Goal: Task Accomplishment & Management: Complete application form

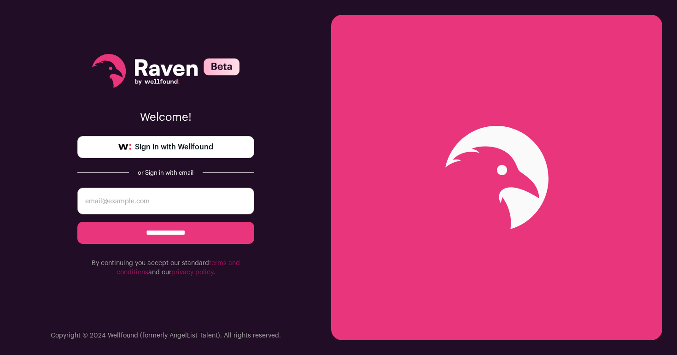
click at [164, 195] on input "email" at bounding box center [165, 200] width 177 height 27
type input "Arubskh@gmail.com"
click at [173, 232] on input "**********" at bounding box center [165, 233] width 177 height 22
click at [198, 151] on span "Sign in with Wellfound" at bounding box center [174, 146] width 78 height 11
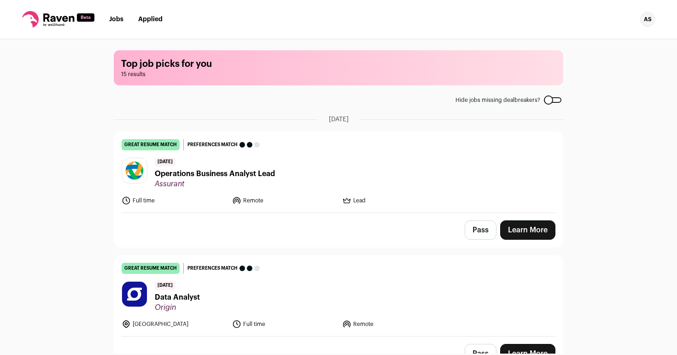
click at [101, 159] on div "Top job picks for you 15 results Hide jobs missing dealbreakers? August 12th, 2…" at bounding box center [338, 196] width 677 height 314
click at [527, 225] on link "Learn More" at bounding box center [527, 229] width 55 height 19
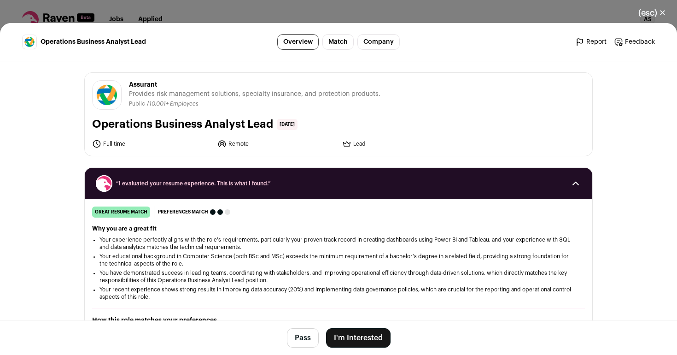
click at [361, 334] on button "I'm Interested" at bounding box center [358, 337] width 64 height 19
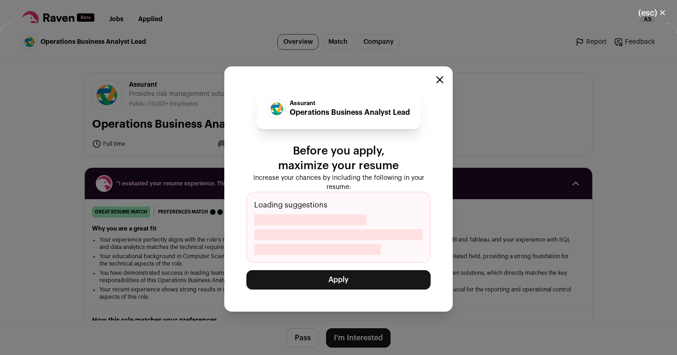
click at [359, 279] on button "Apply" at bounding box center [338, 279] width 184 height 19
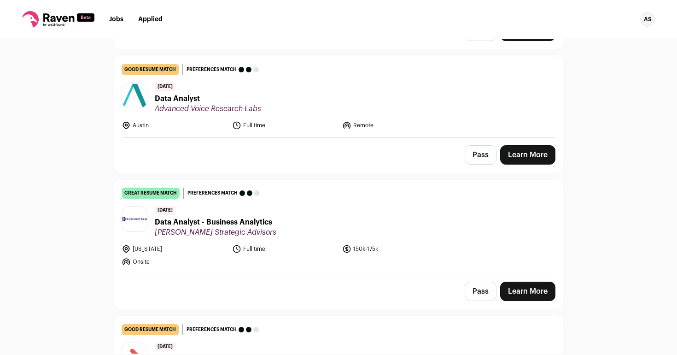
scroll to position [213, 0]
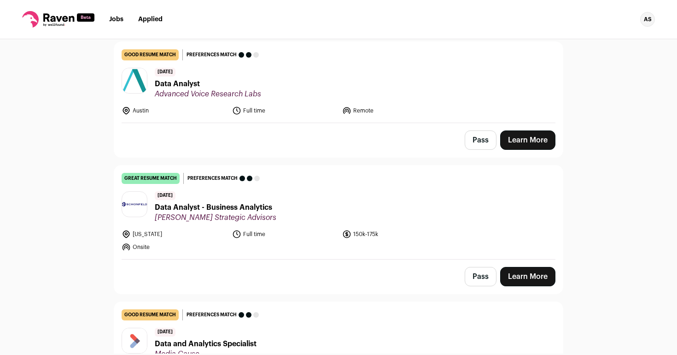
click at [536, 278] on link "Learn More" at bounding box center [527, 276] width 55 height 19
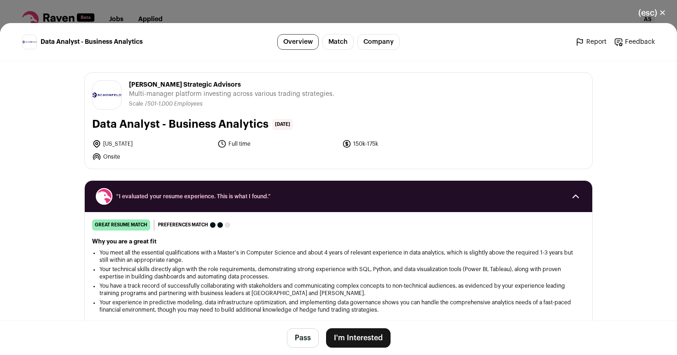
click at [365, 335] on button "I'm Interested" at bounding box center [358, 337] width 64 height 19
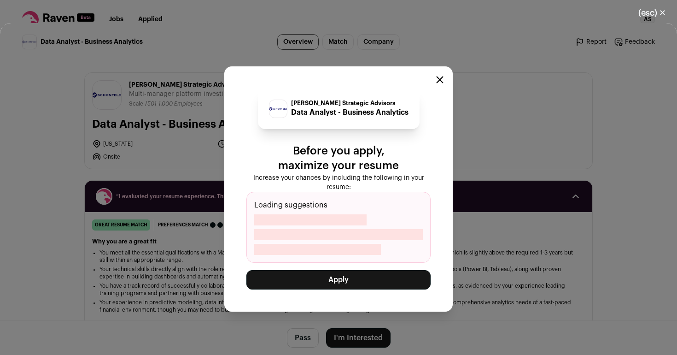
click at [385, 282] on button "Apply" at bounding box center [338, 279] width 184 height 19
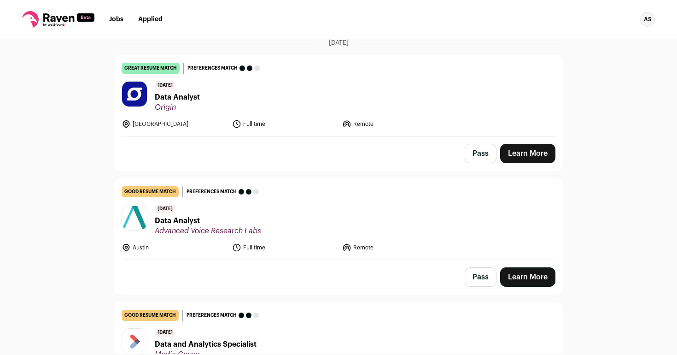
scroll to position [73, 0]
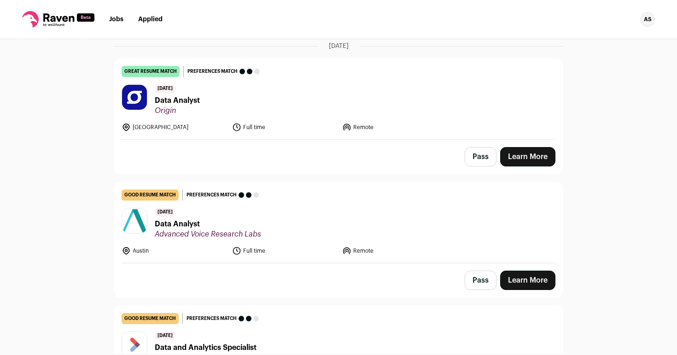
click at [519, 157] on link "Learn More" at bounding box center [527, 156] width 55 height 19
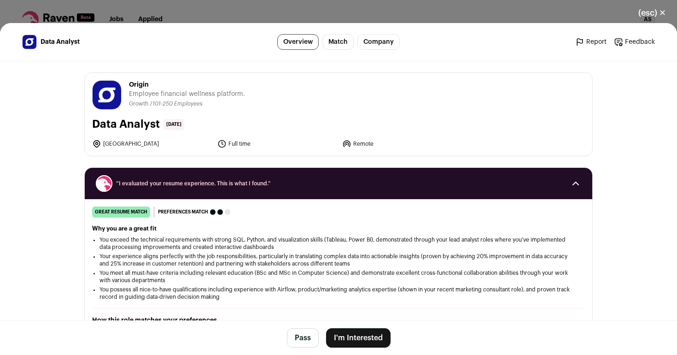
click at [358, 338] on button "I'm Interested" at bounding box center [358, 337] width 64 height 19
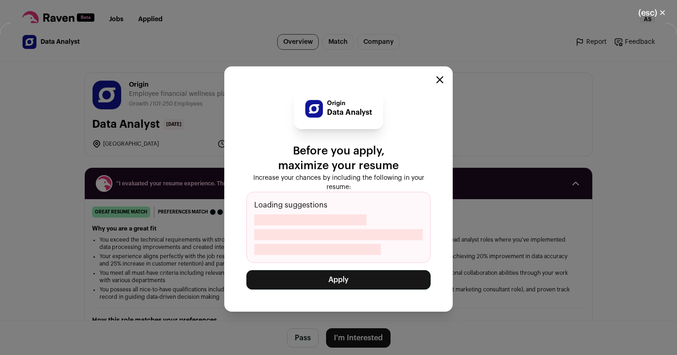
click at [365, 274] on button "Apply" at bounding box center [338, 279] width 184 height 19
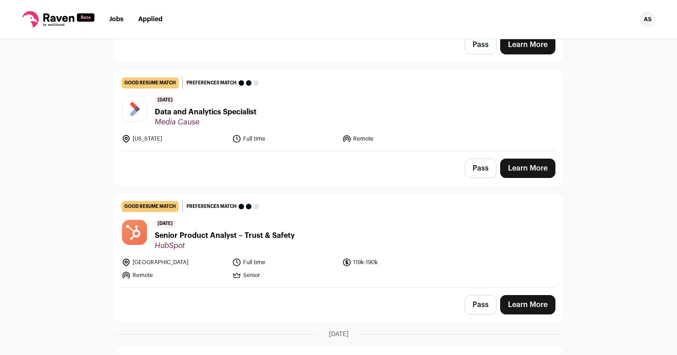
scroll to position [178, 0]
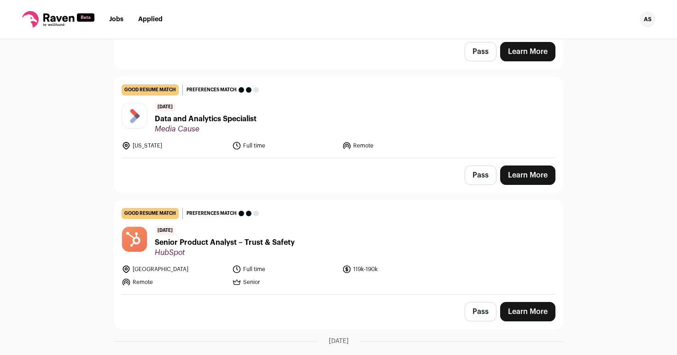
click at [522, 174] on link "Learn More" at bounding box center [527, 174] width 55 height 19
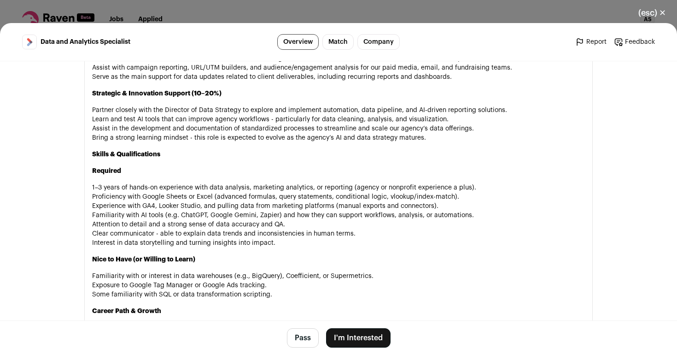
scroll to position [743, 0]
click at [367, 334] on button "I'm Interested" at bounding box center [358, 337] width 64 height 19
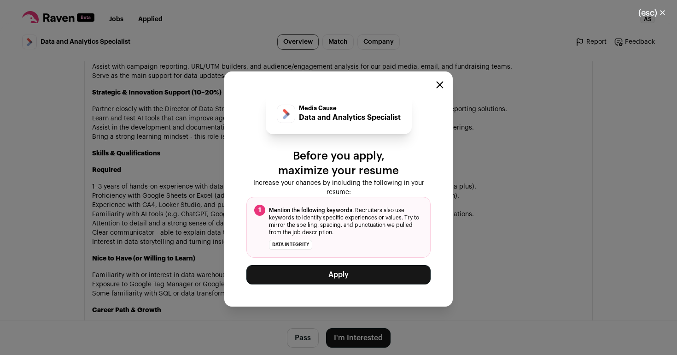
click at [315, 274] on button "Apply" at bounding box center [338, 274] width 184 height 19
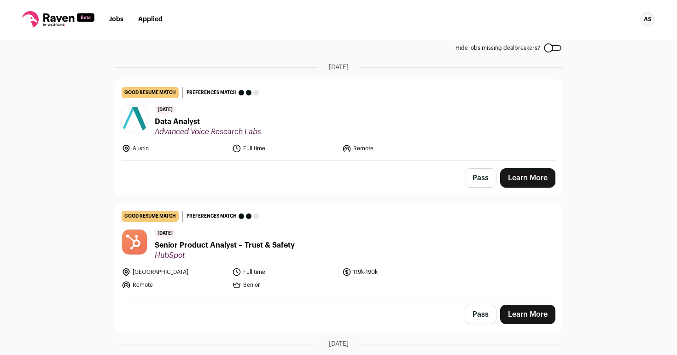
scroll to position [52, 0]
click at [508, 170] on link "Learn More" at bounding box center [527, 177] width 55 height 19
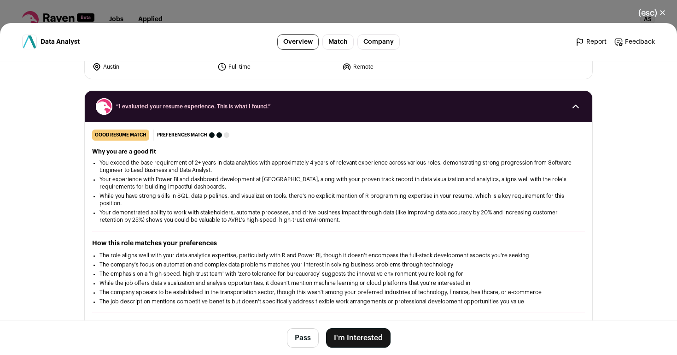
scroll to position [184, 0]
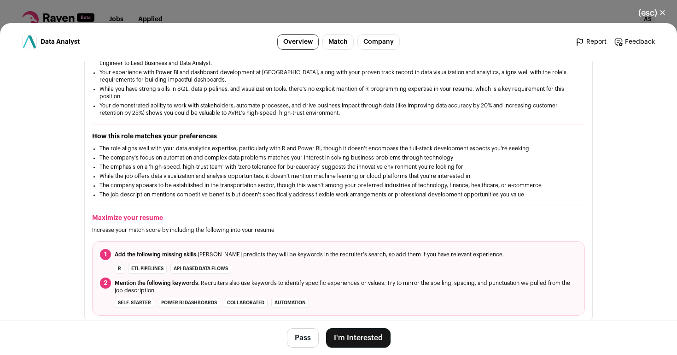
click at [370, 336] on button "I'm Interested" at bounding box center [358, 337] width 64 height 19
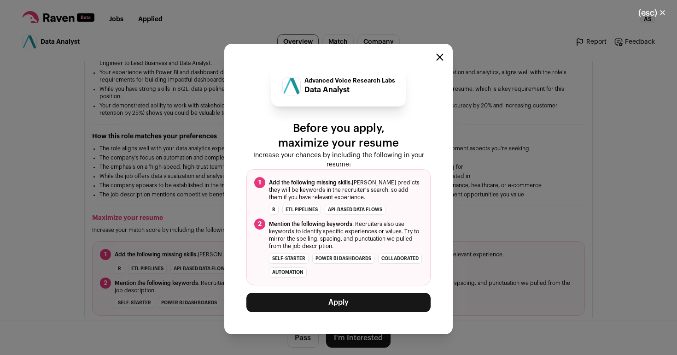
click at [348, 305] on button "Apply" at bounding box center [338, 301] width 184 height 19
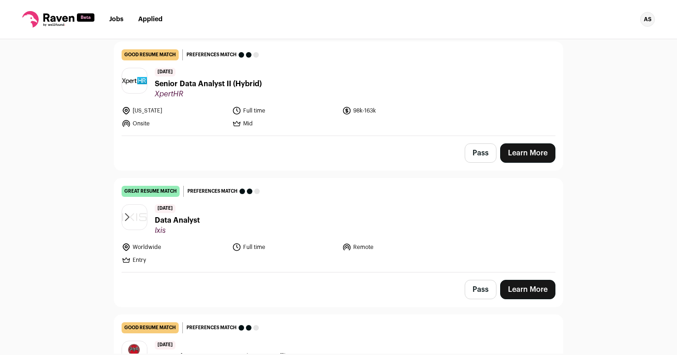
scroll to position [261, 0]
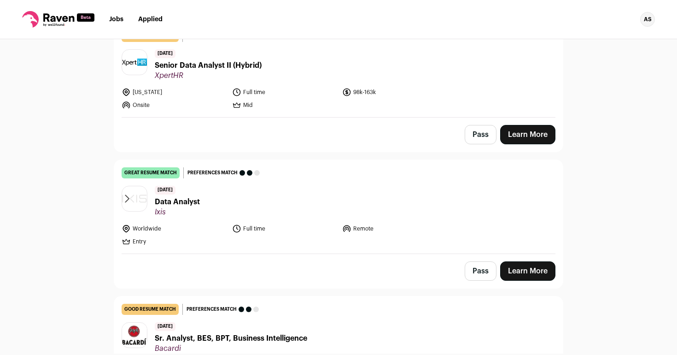
click at [544, 270] on link "Learn More" at bounding box center [527, 270] width 55 height 19
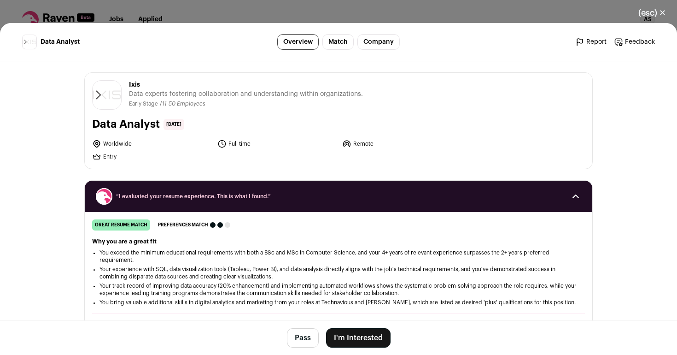
click at [379, 335] on button "I'm Interested" at bounding box center [358, 337] width 64 height 19
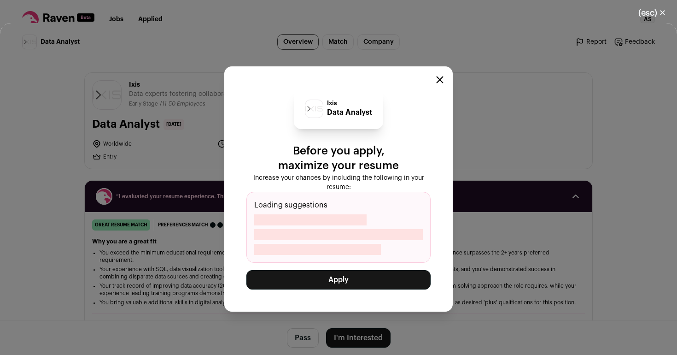
click at [348, 276] on button "Apply" at bounding box center [338, 279] width 184 height 19
